Goal: Information Seeking & Learning: Check status

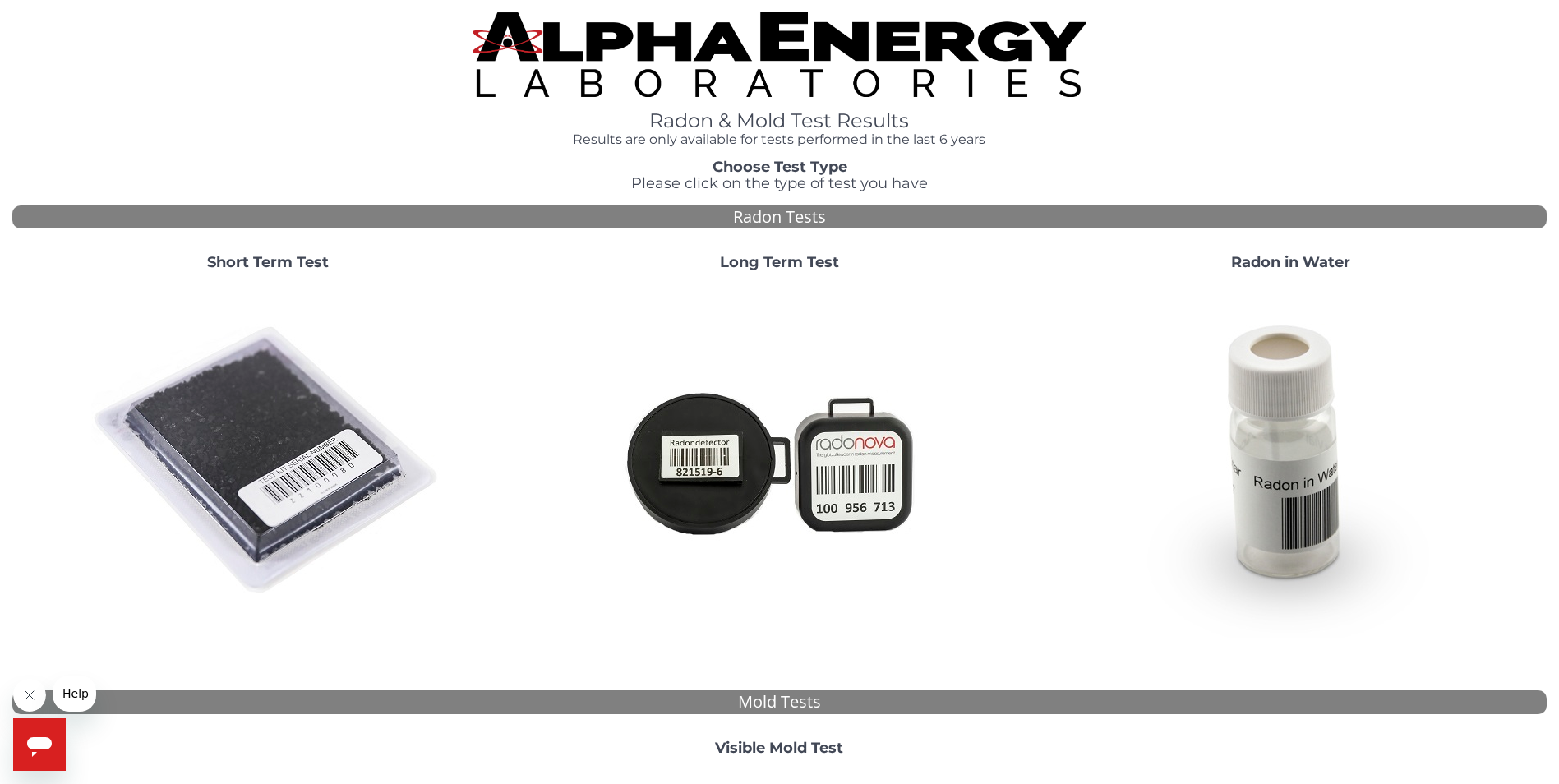
scroll to position [329, 0]
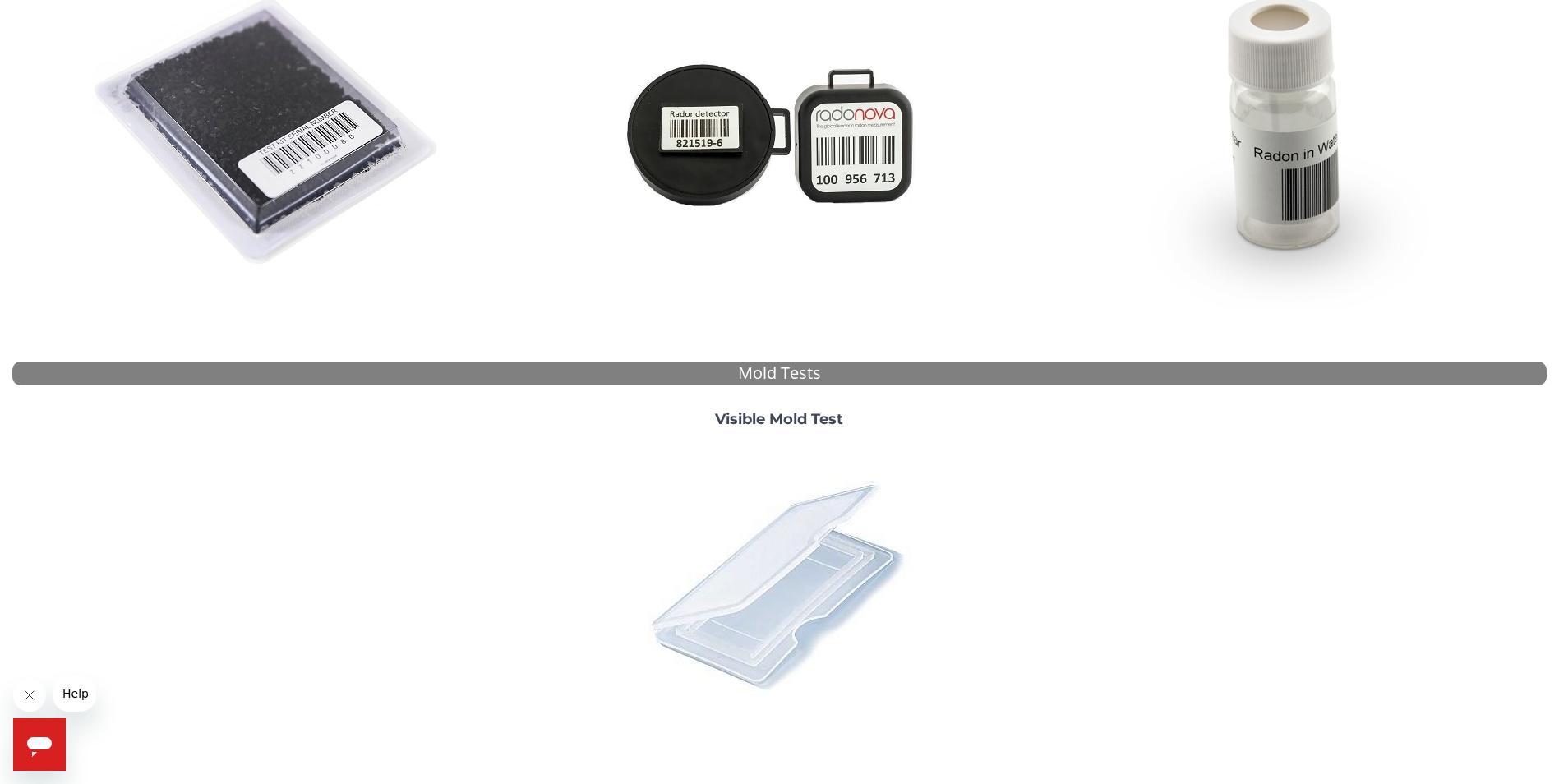
click at [780, 545] on img at bounding box center [779, 585] width 287 height 287
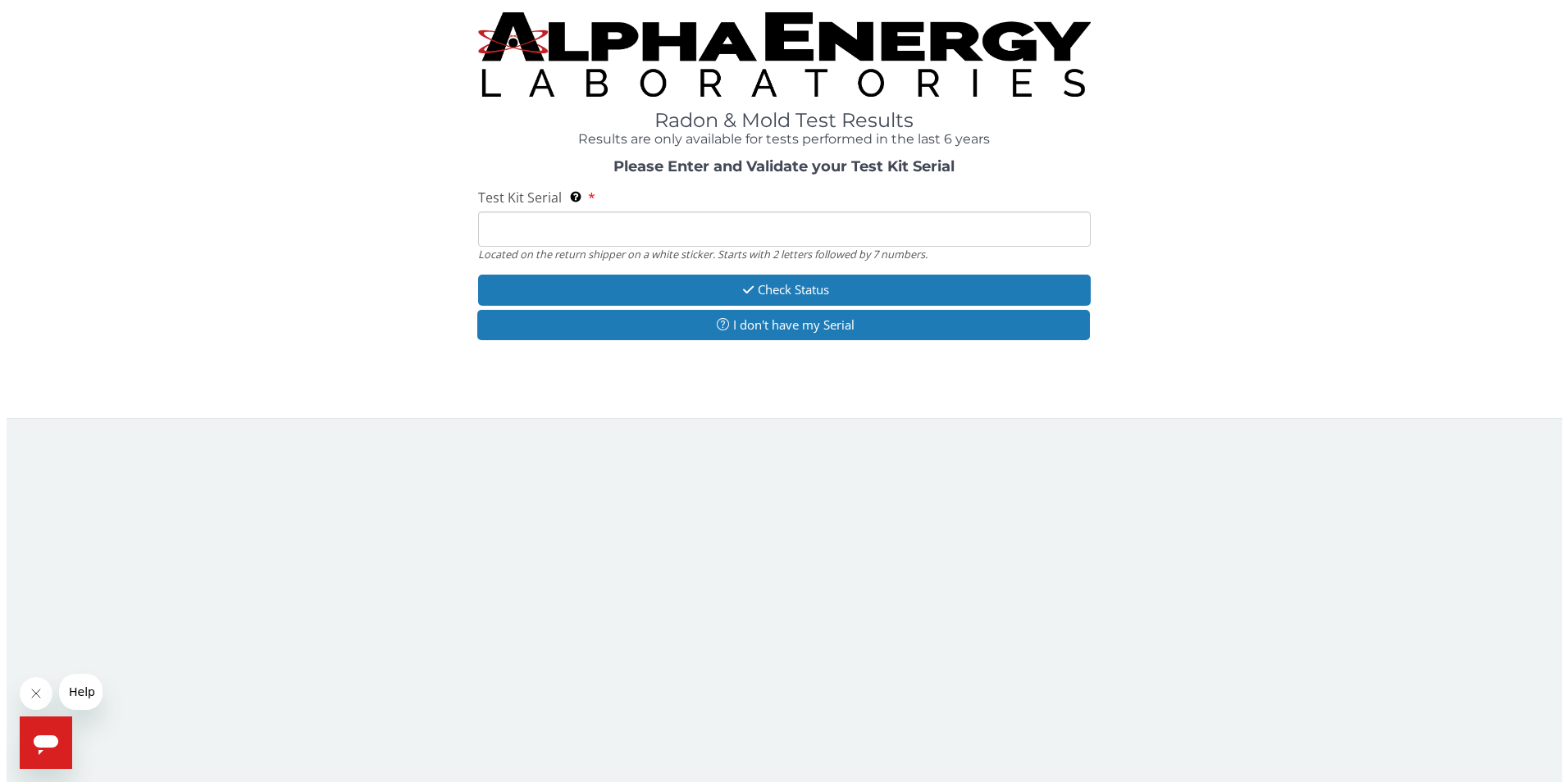
scroll to position [0, 0]
click at [524, 218] on input "Test Kit Serial Located on the return shipper on a white sticker. Starts with 2…" at bounding box center [784, 230] width 618 height 35
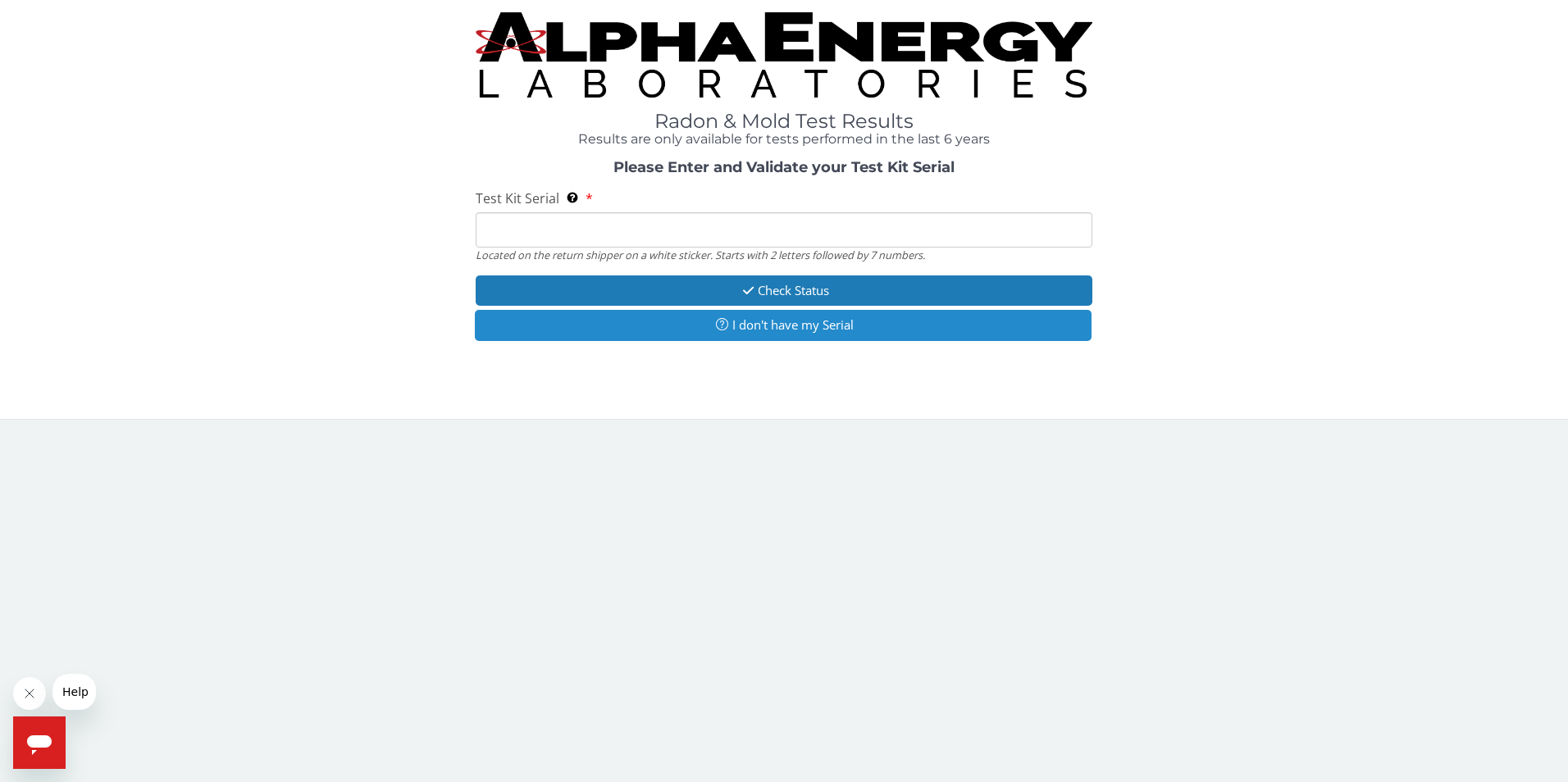
type input "ML 186912"
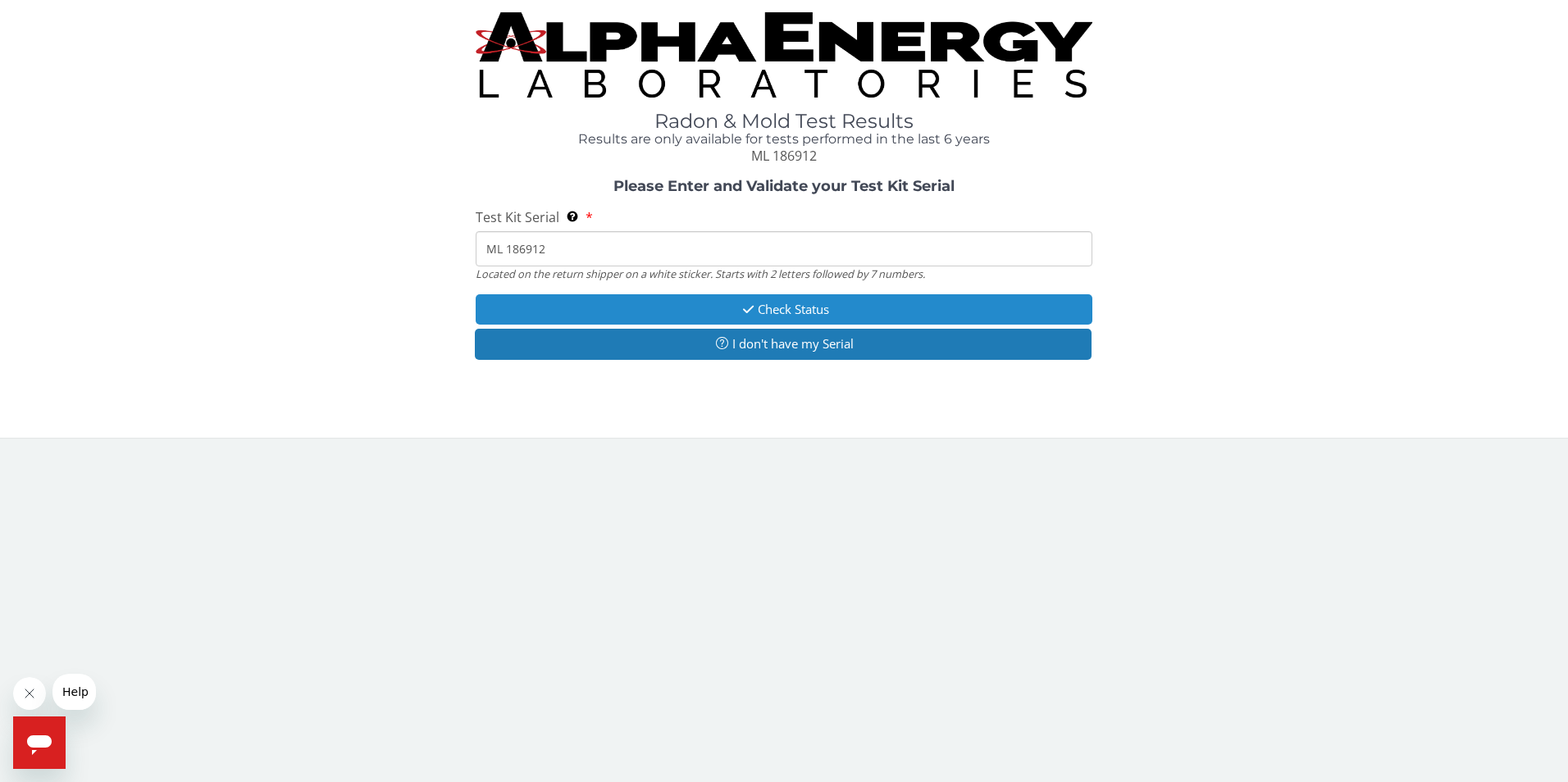
click at [769, 308] on button "Check Status" at bounding box center [784, 310] width 618 height 31
